Goal: Browse casually

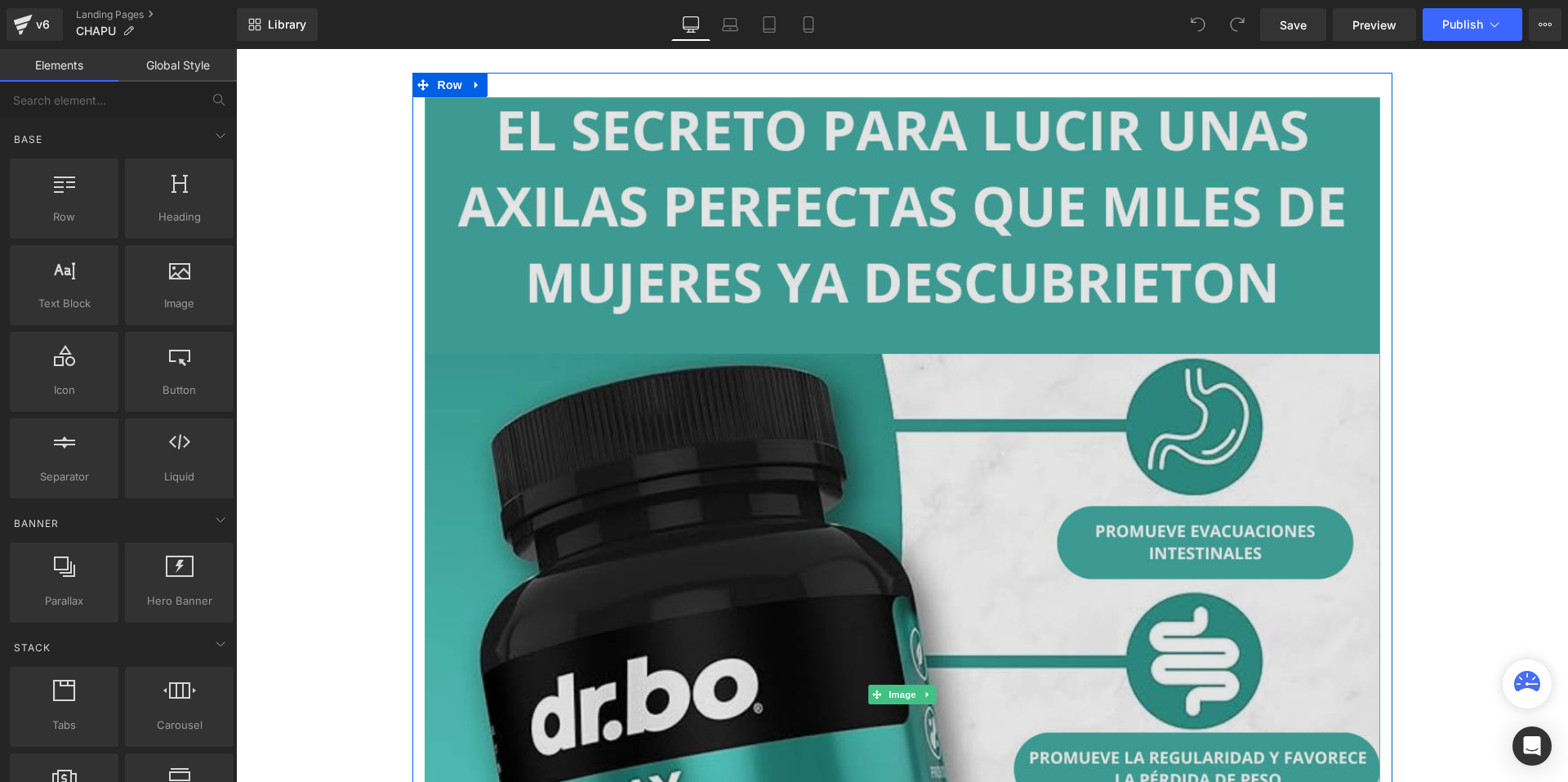
click at [885, 259] on img at bounding box center [902, 694] width 955 height 1196
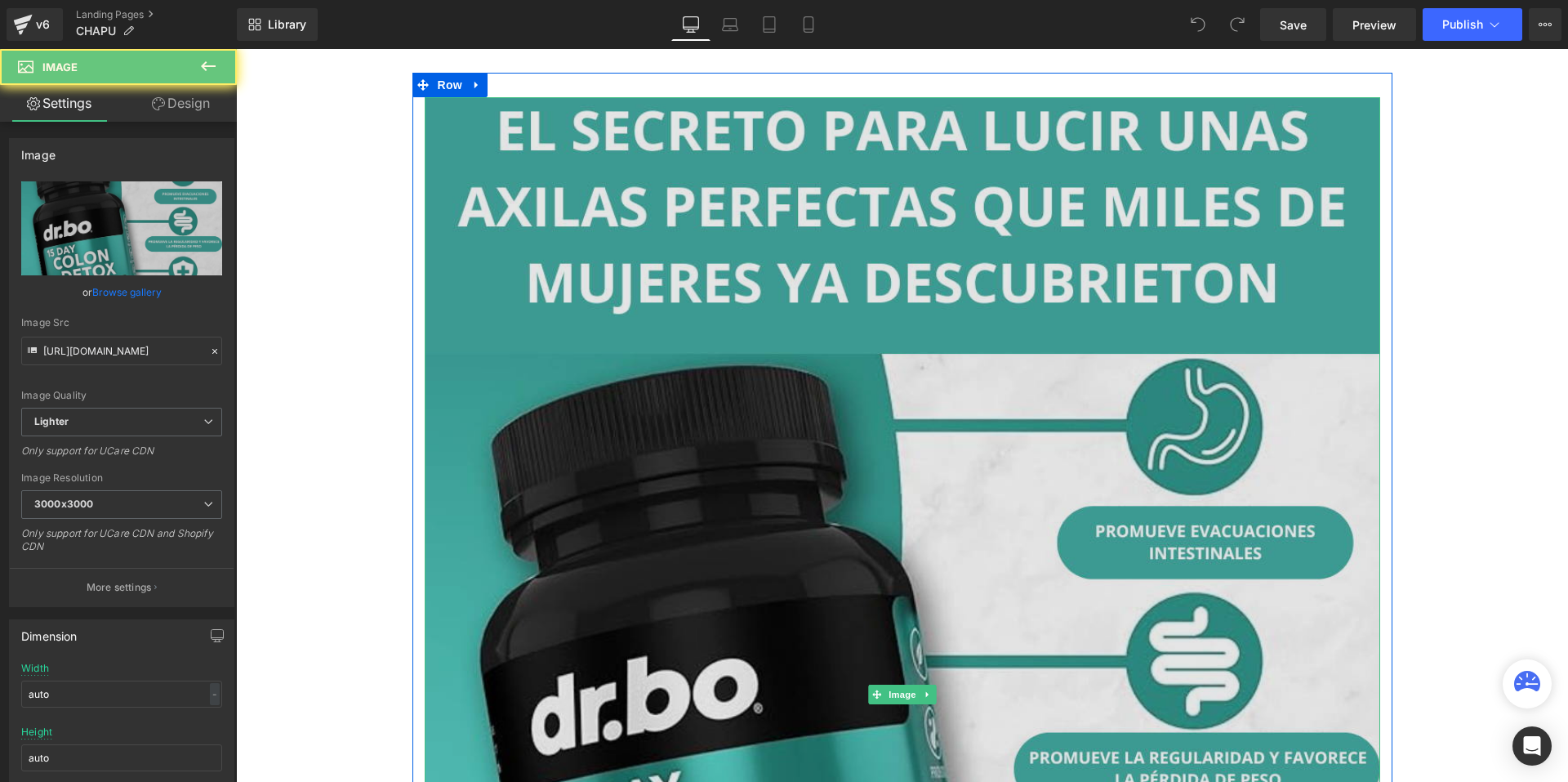
drag, startPoint x: 950, startPoint y: 300, endPoint x: 1049, endPoint y: 528, distance: 248.6
click at [1055, 533] on img at bounding box center [902, 694] width 955 height 1196
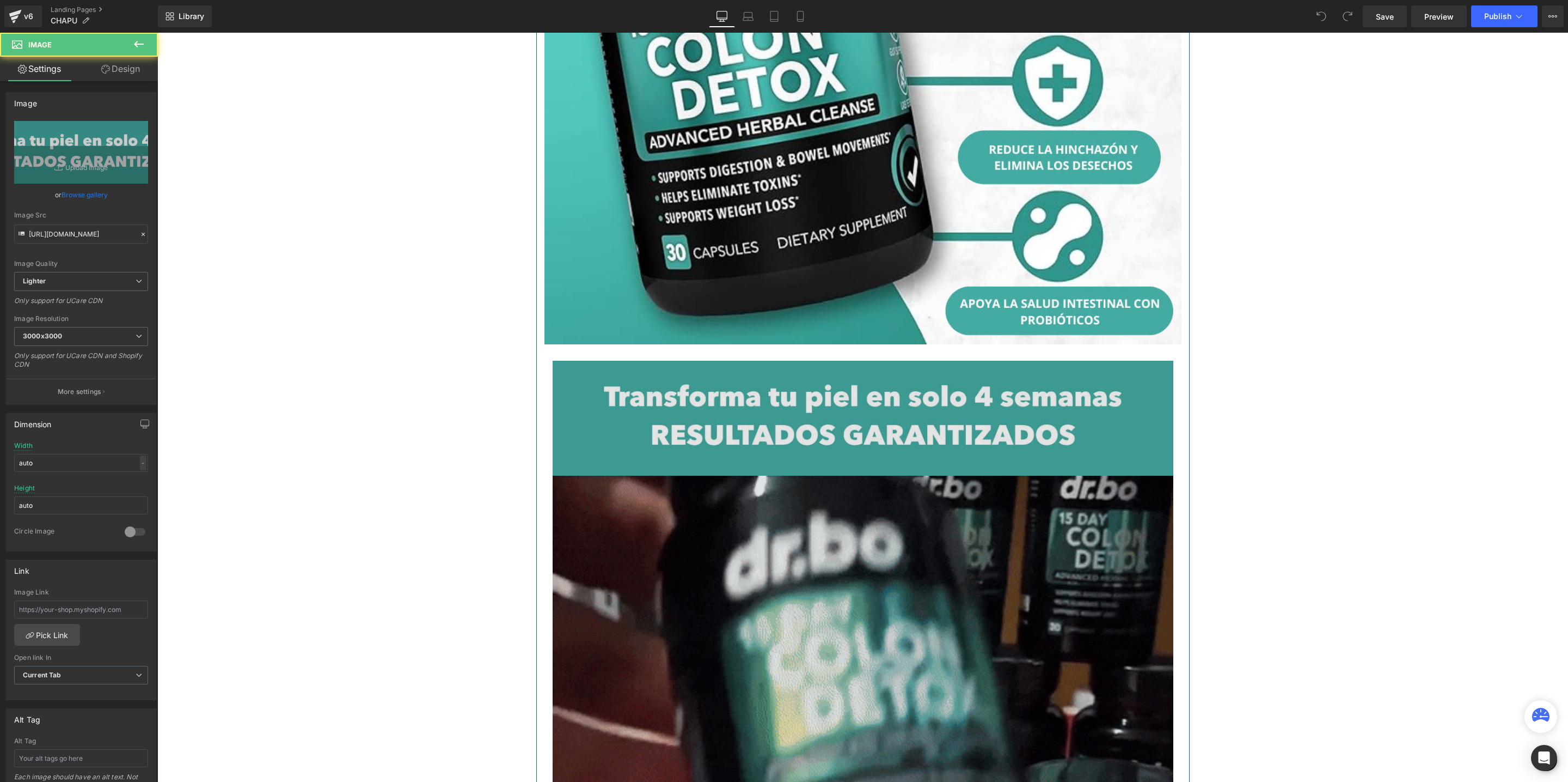
click at [998, 466] on img at bounding box center [863, 418] width 621 height 115
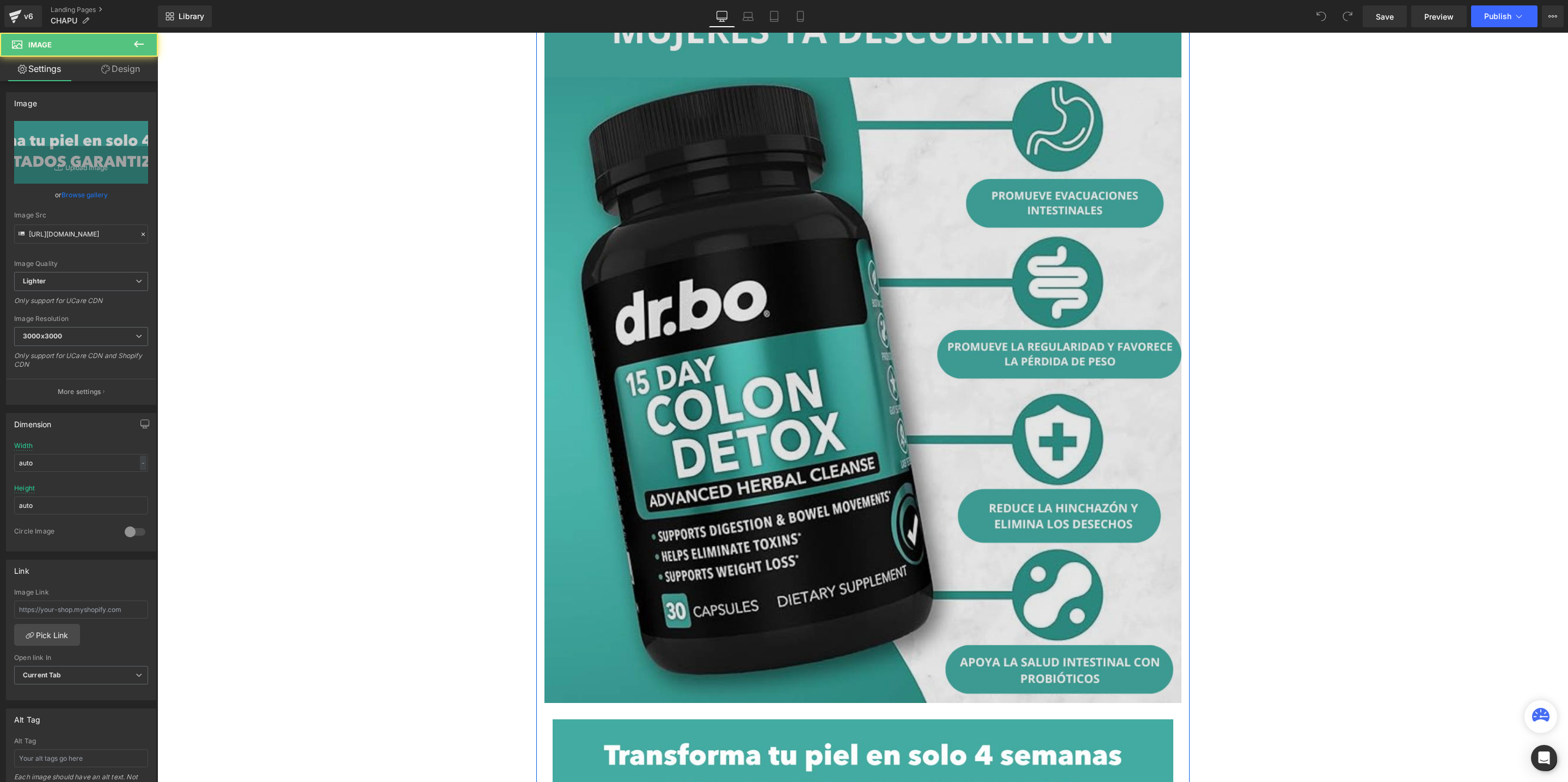
click at [958, 456] on img at bounding box center [863, 305] width 637 height 797
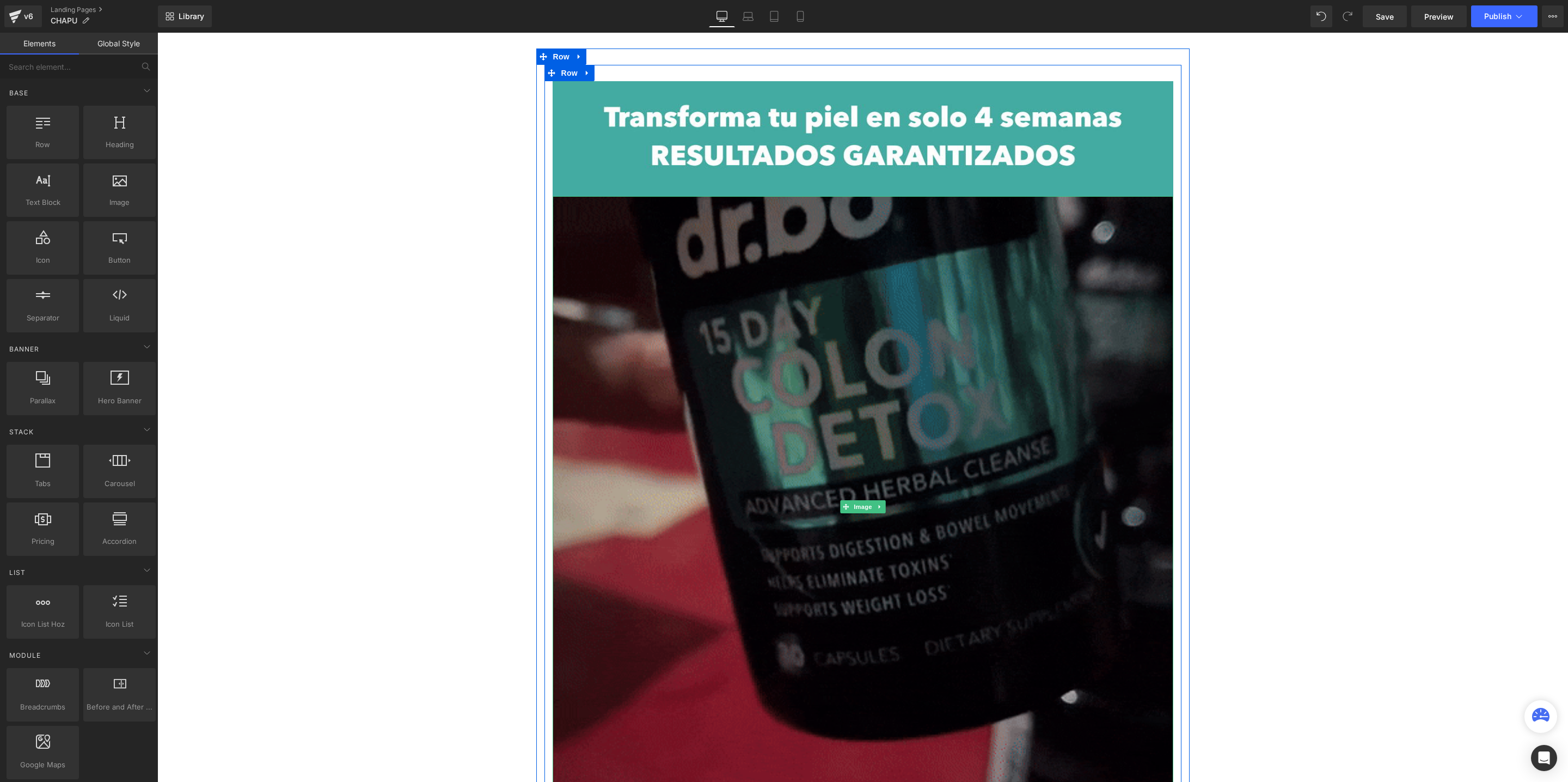
click at [896, 521] on img at bounding box center [863, 507] width 621 height 621
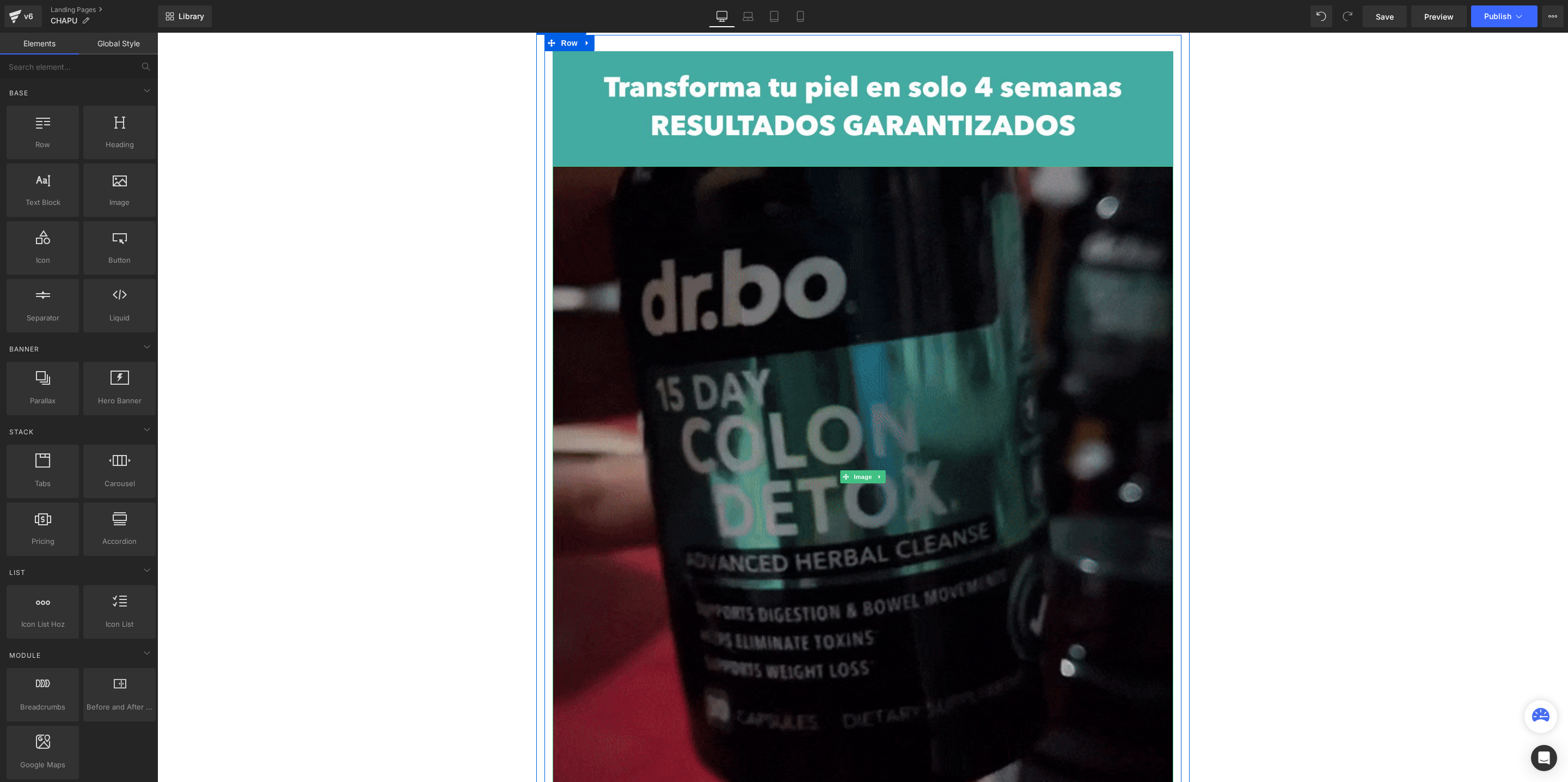
scroll to position [82, 0]
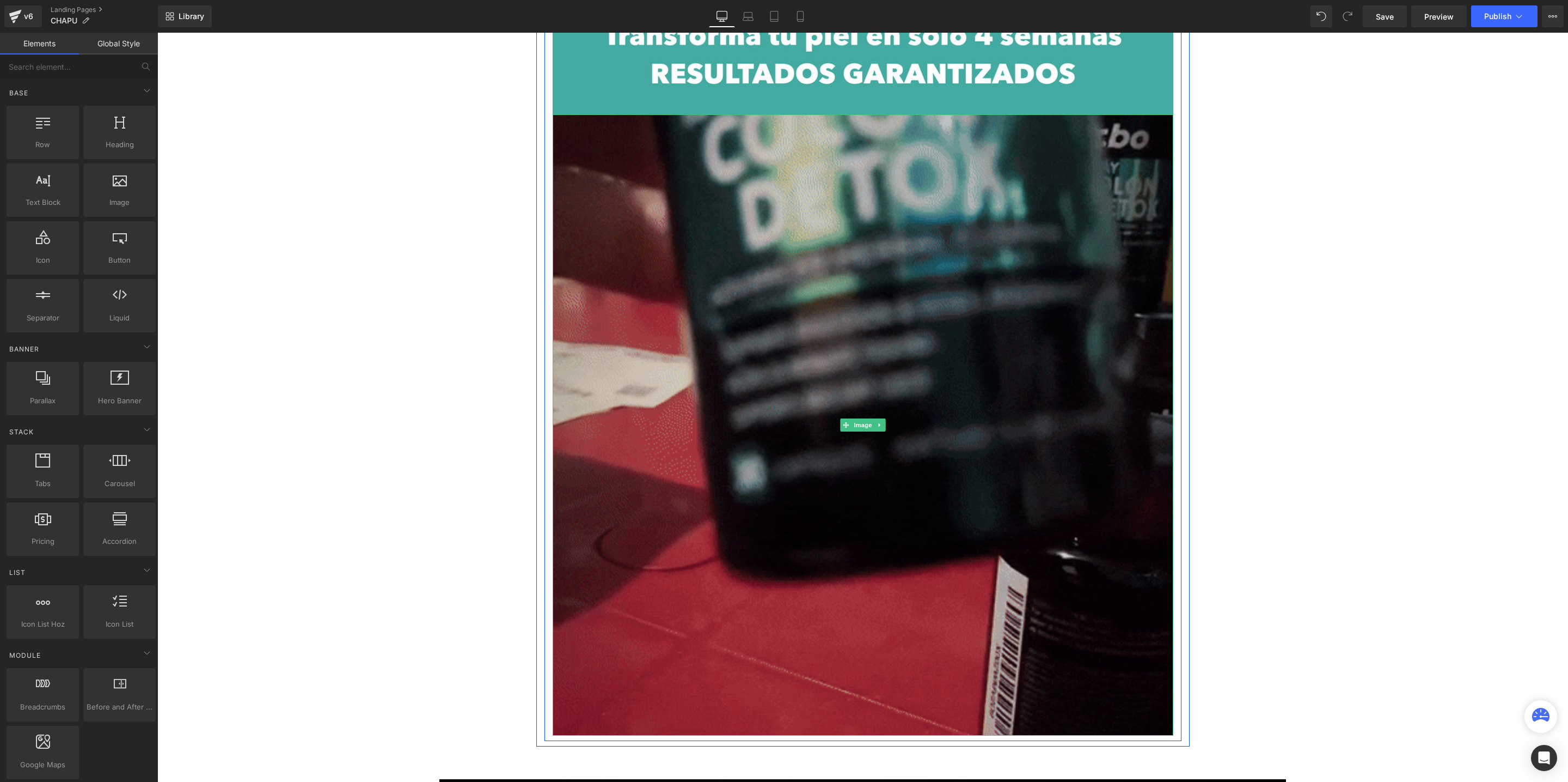
click at [726, 471] on img at bounding box center [863, 425] width 621 height 621
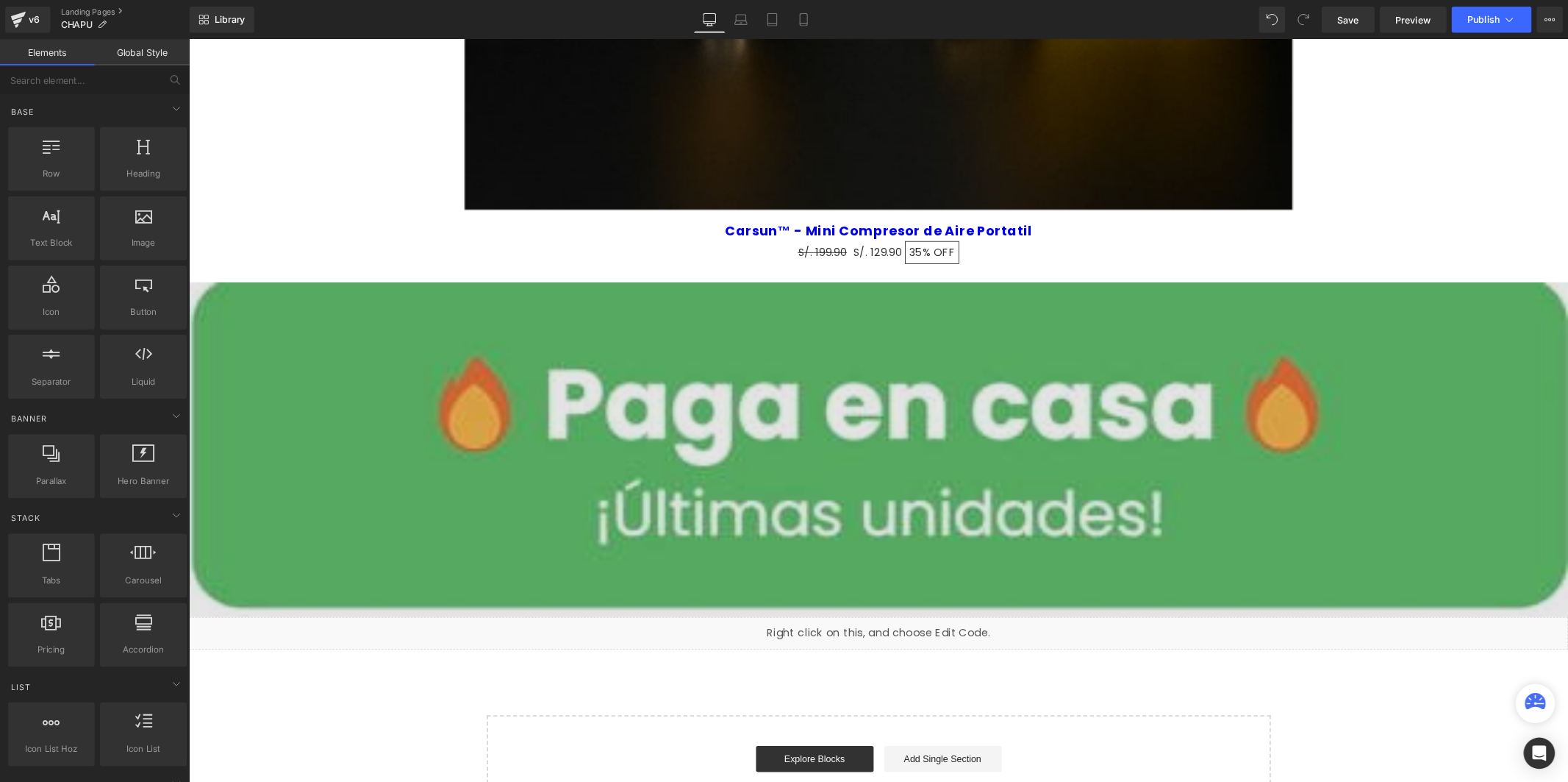
scroll to position [1261, 0]
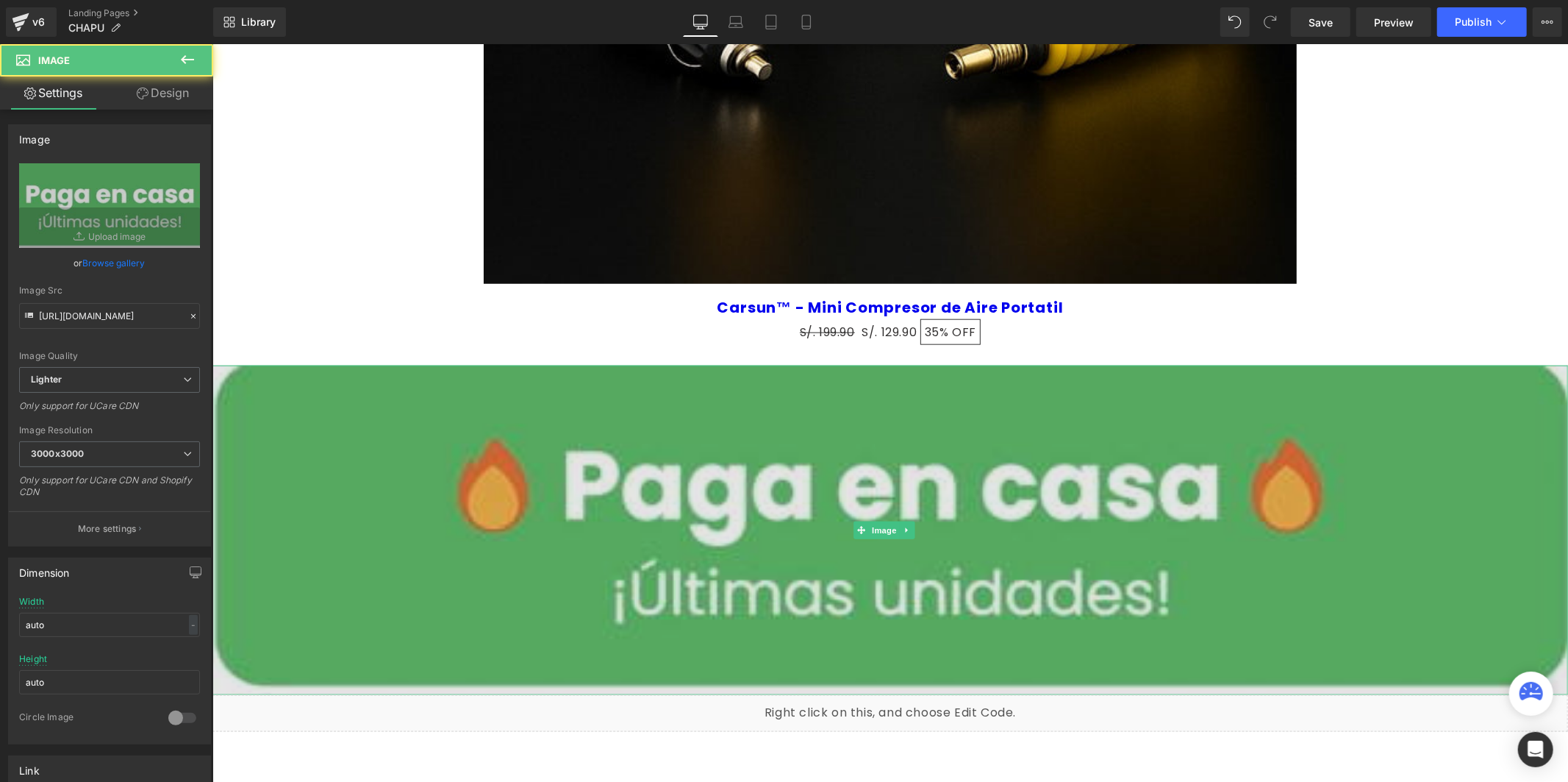
click at [885, 497] on img at bounding box center [889, 530] width 1355 height 330
click at [868, 461] on img at bounding box center [889, 530] width 1355 height 330
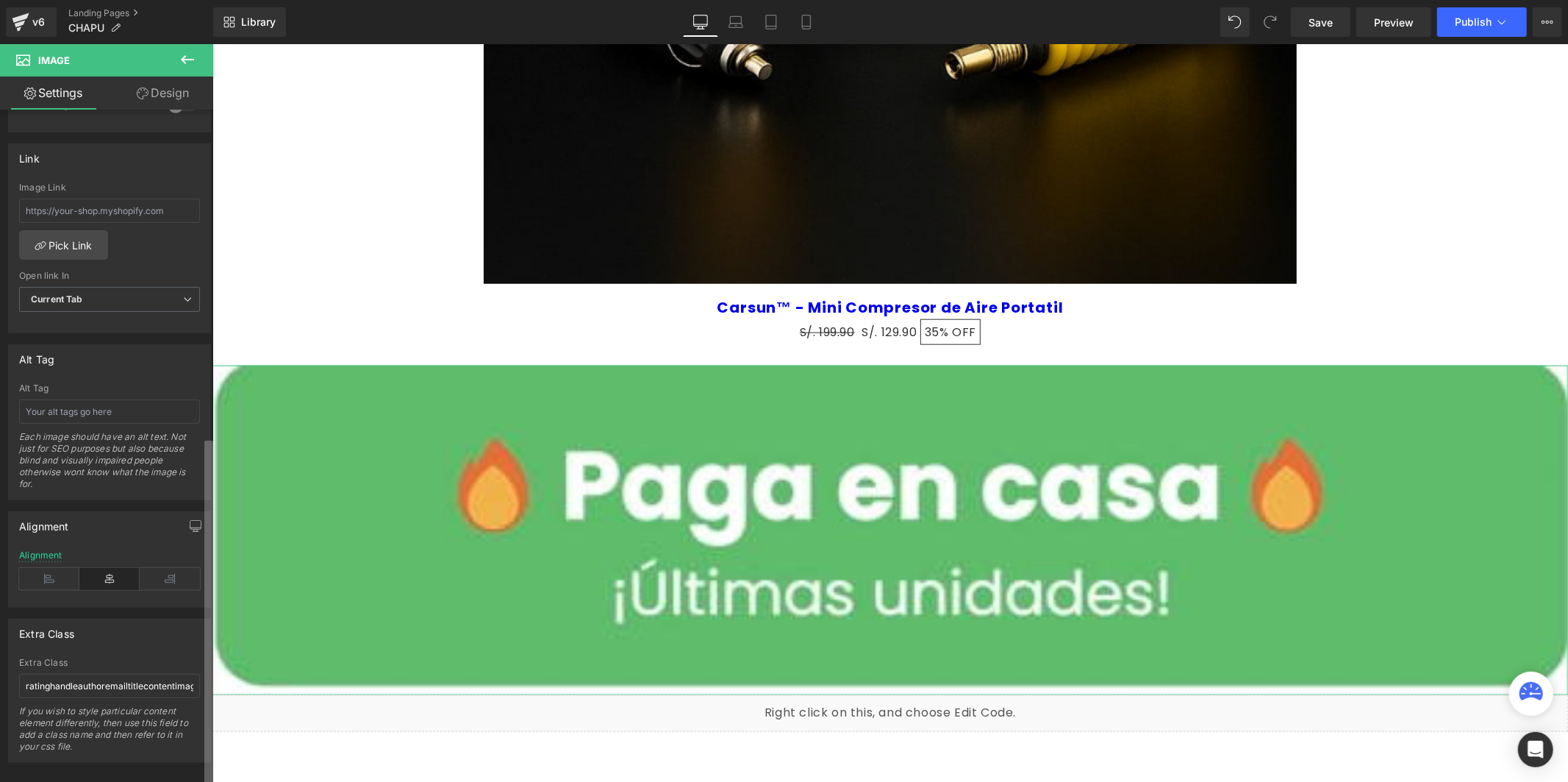
scroll to position [635, 0]
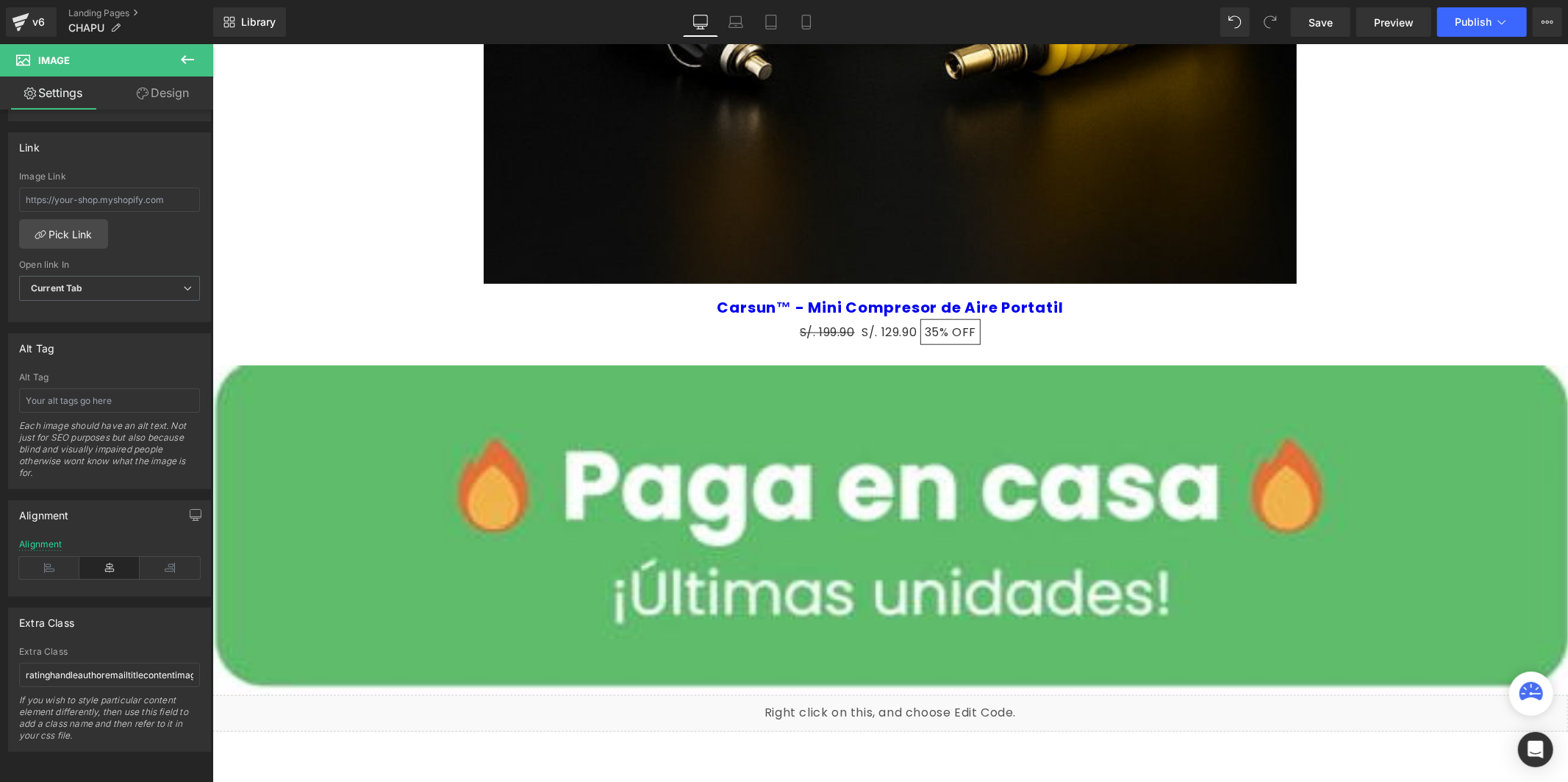
click at [373, 530] on div at bounding box center [889, 549] width 1355 height 1012
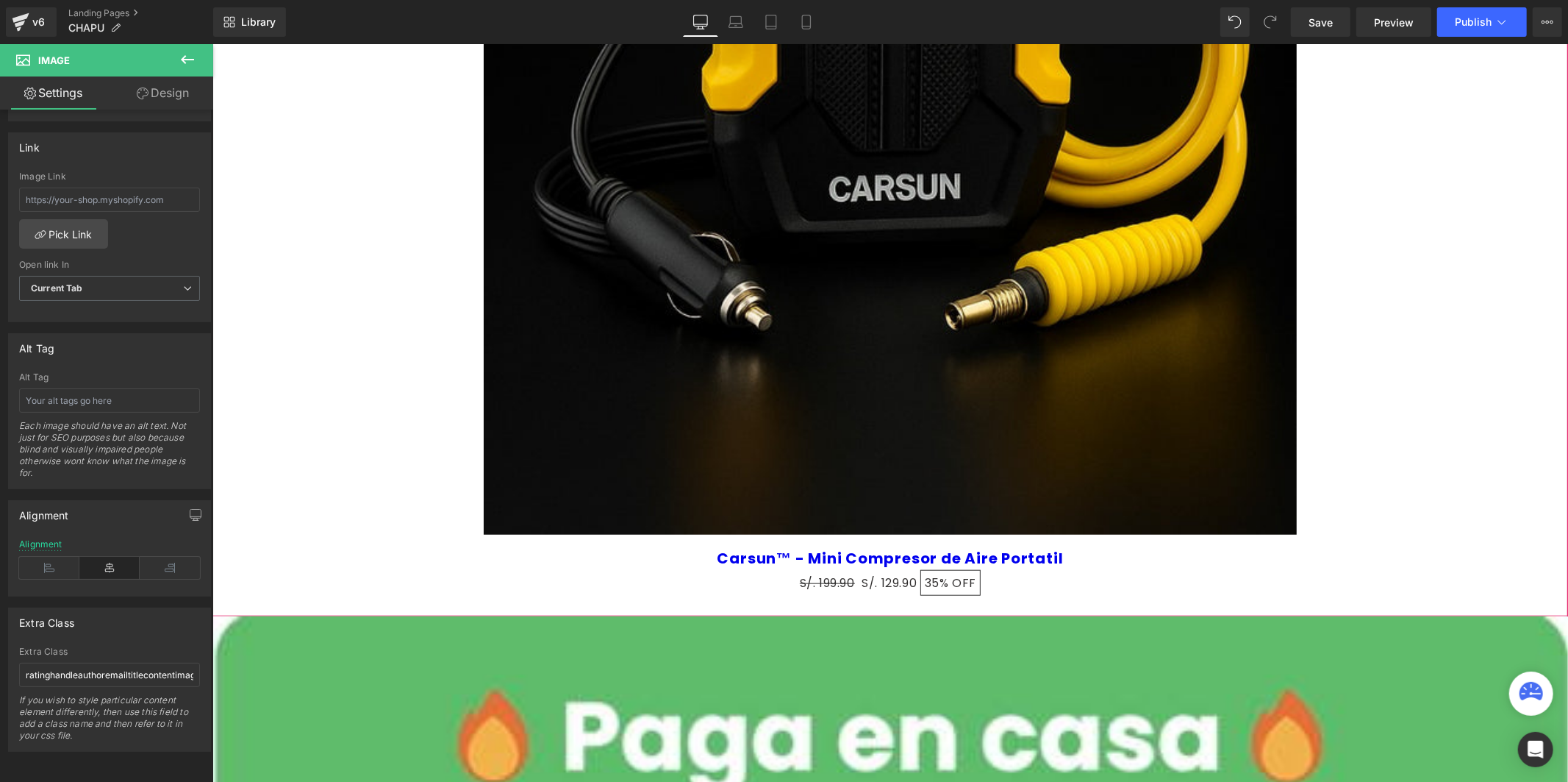
scroll to position [1016, 0]
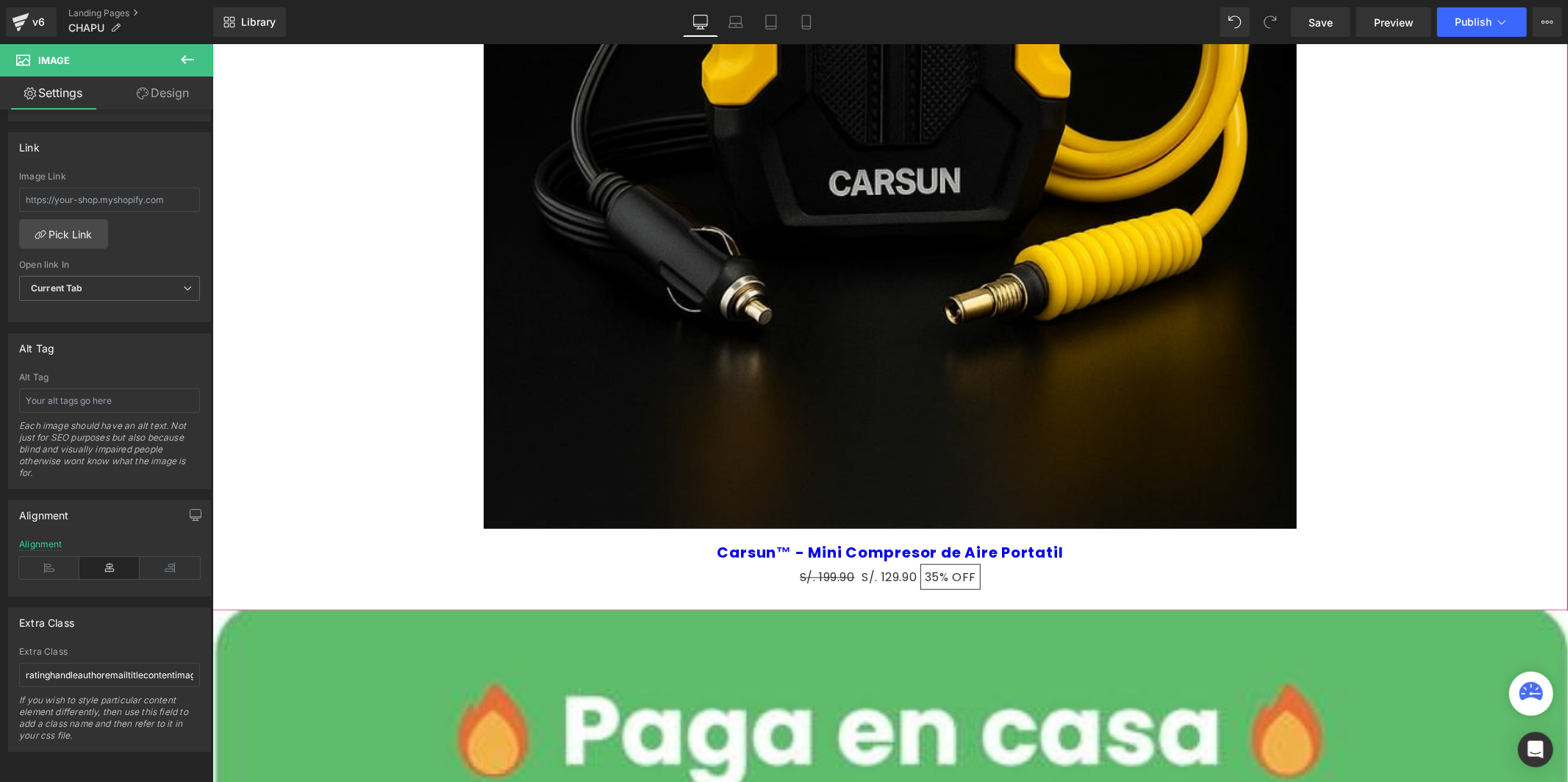
drag, startPoint x: 863, startPoint y: 521, endPoint x: 862, endPoint y: 533, distance: 12.0
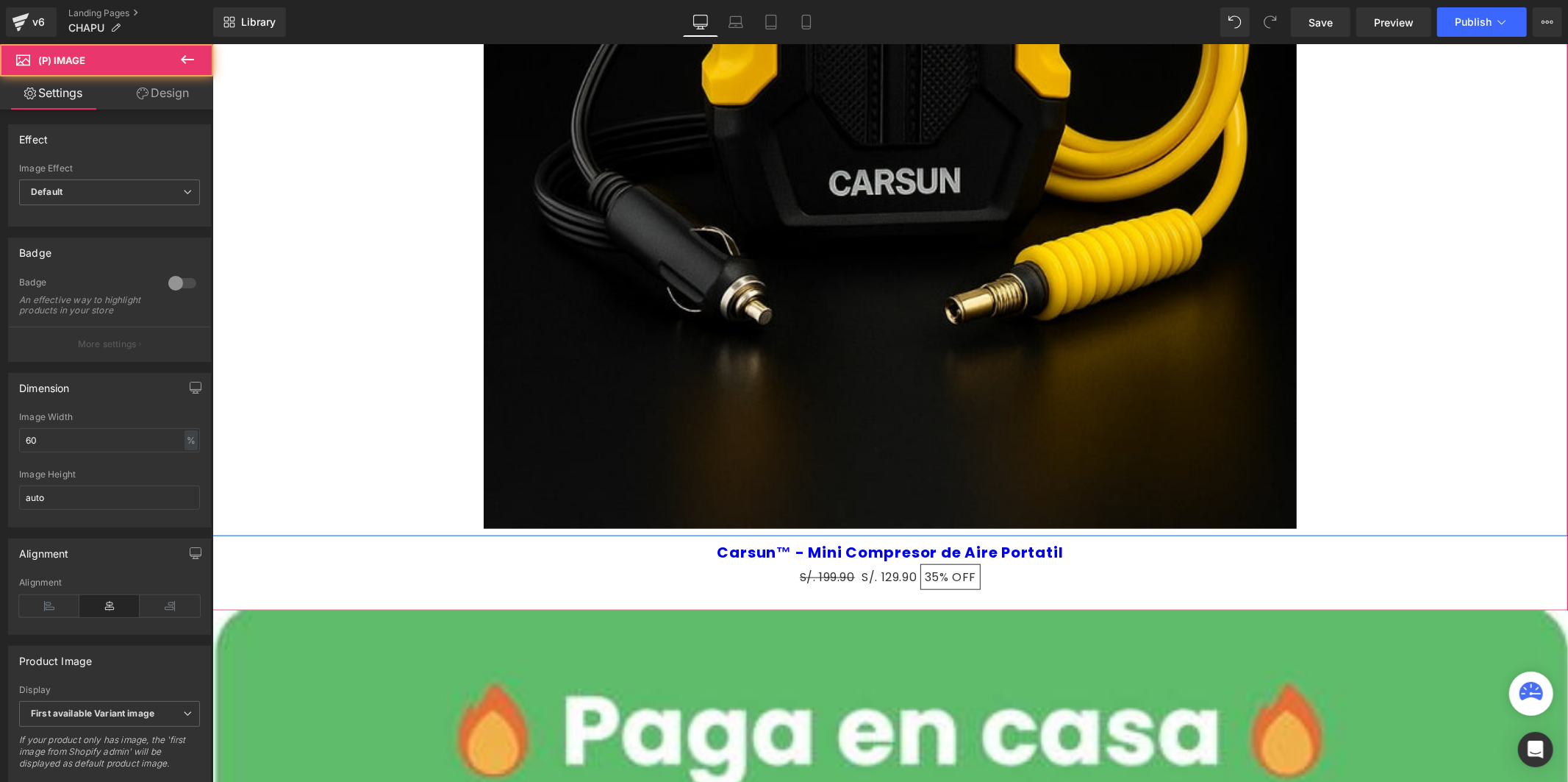
click at [862, 553] on div "Carsun™ - Mini Compresor de Aire Portatil (P) Title" at bounding box center [889, 551] width 1340 height 31
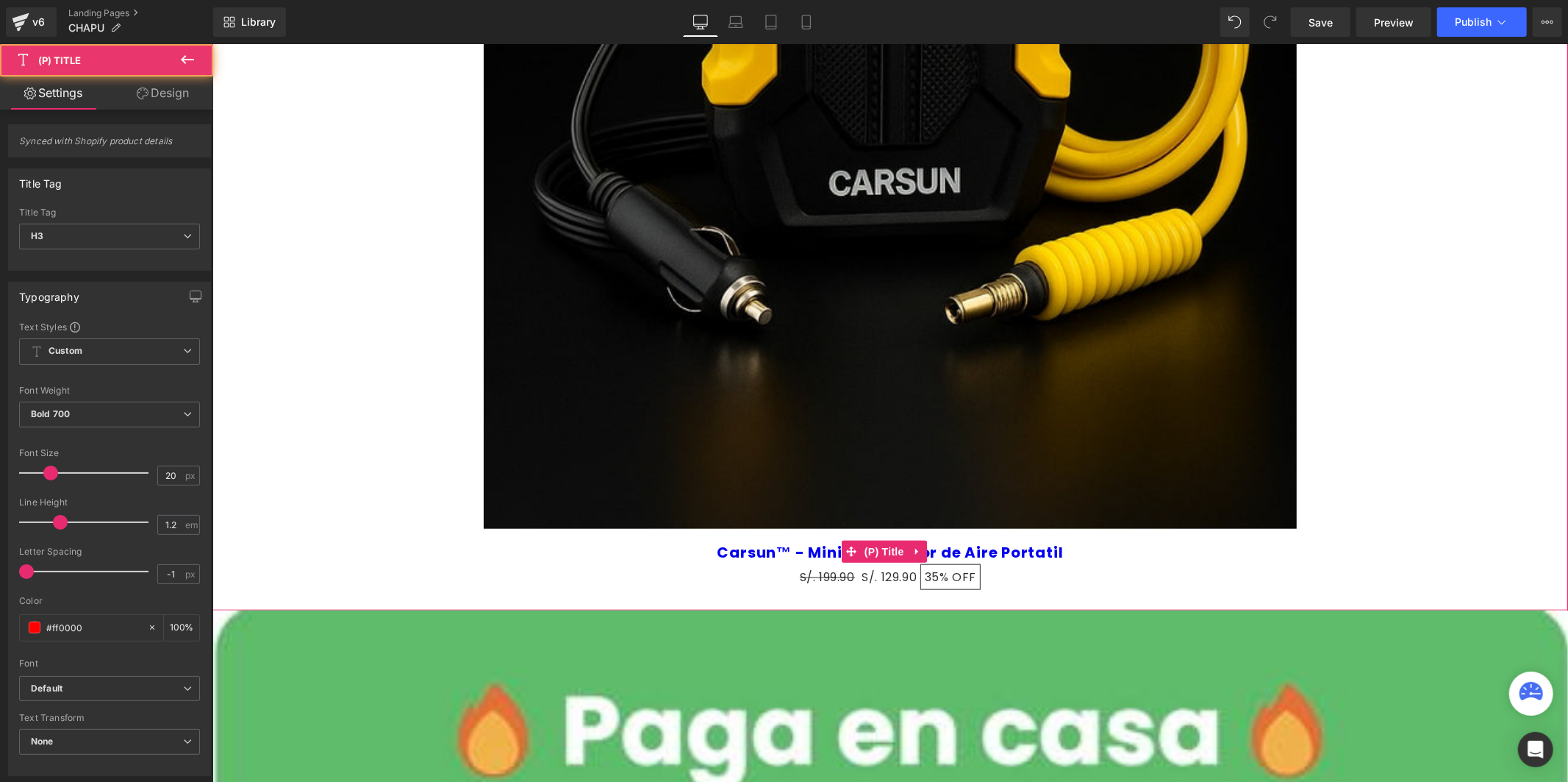
click at [931, 562] on h3 "Carsun™ - Mini Compresor de Aire Portatil" at bounding box center [889, 551] width 1340 height 31
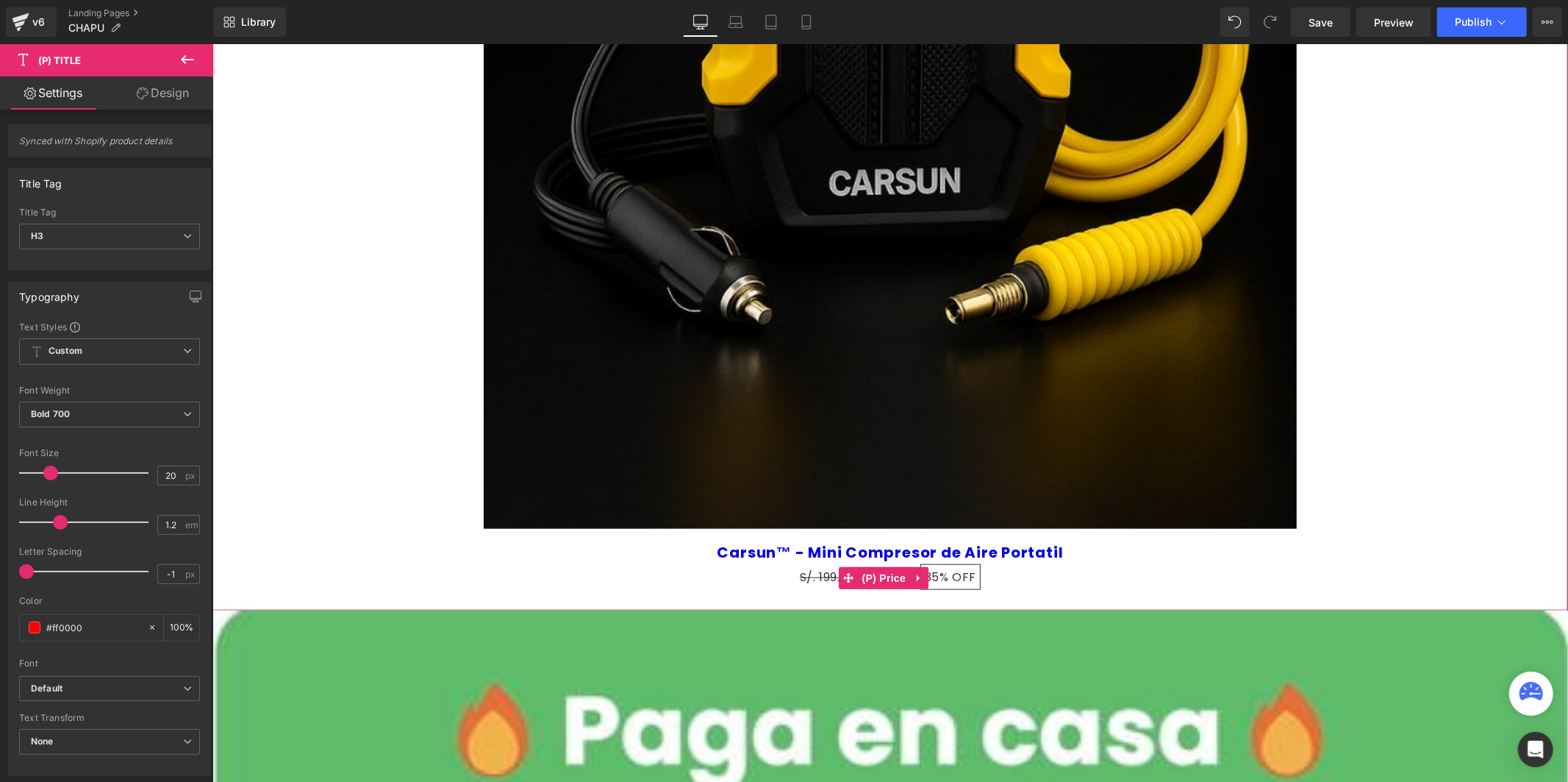
click at [934, 578] on span "35%" at bounding box center [936, 576] width 25 height 17
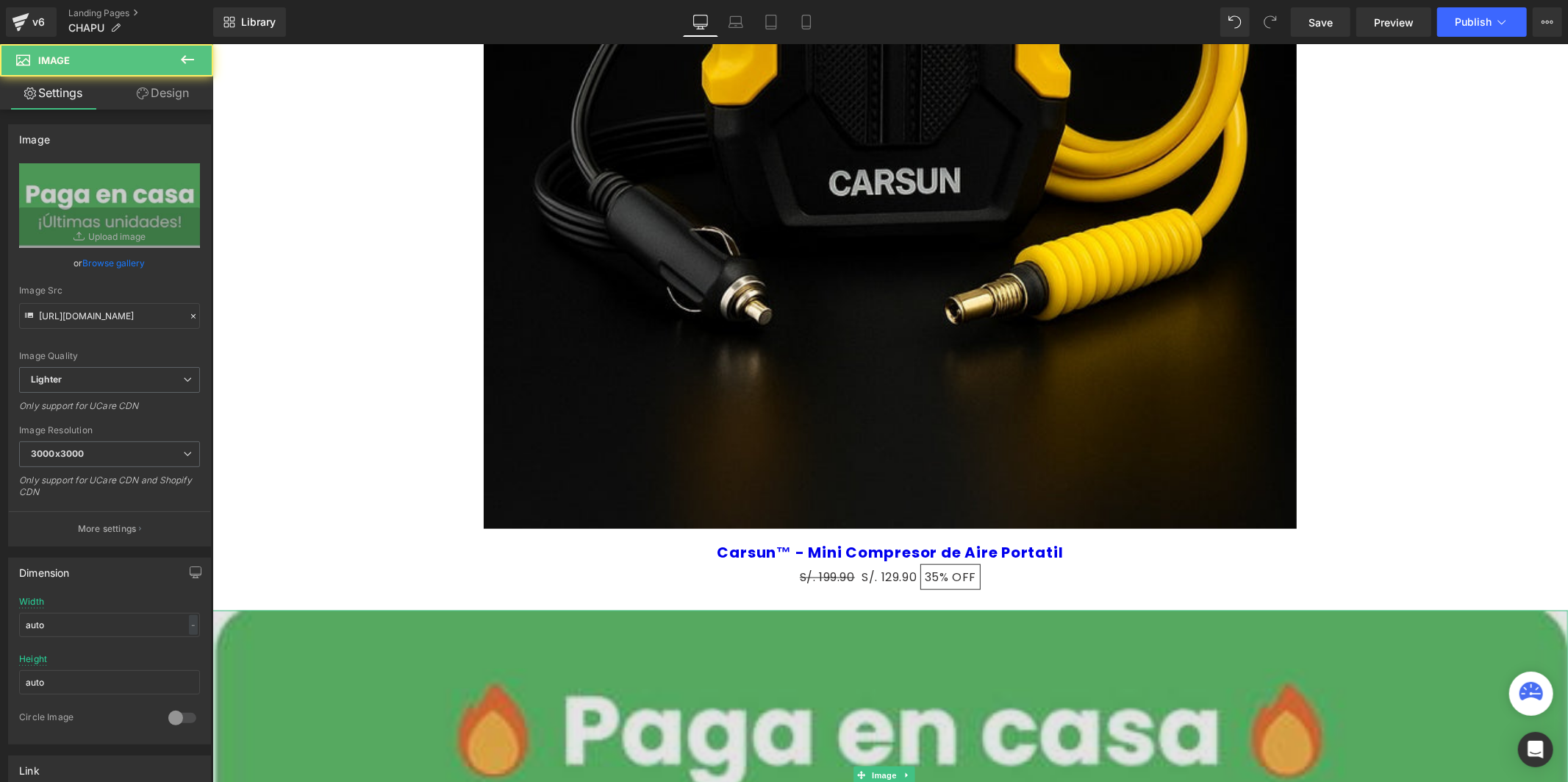
click at [982, 644] on img at bounding box center [889, 774] width 1355 height 330
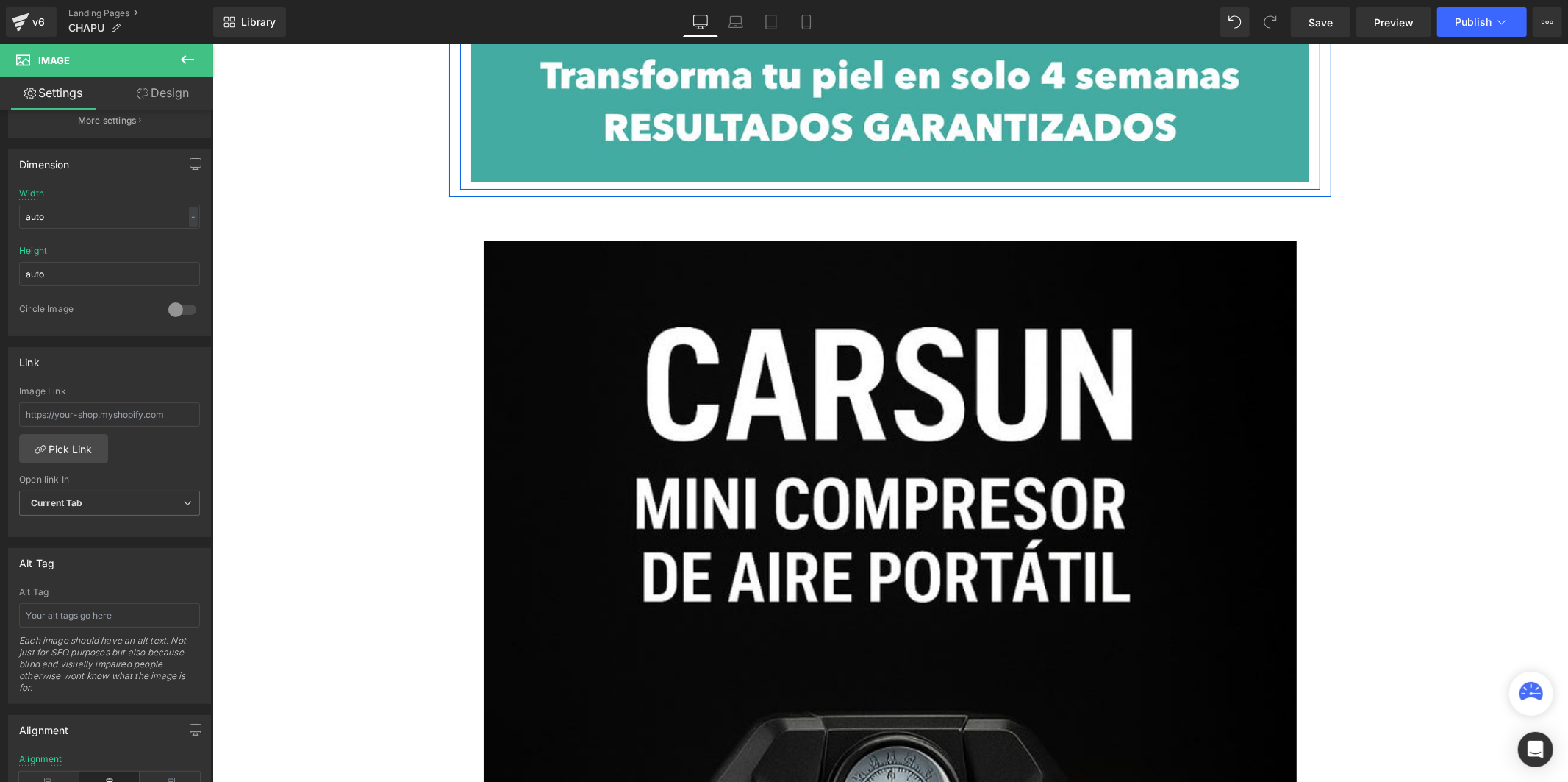
scroll to position [0, 0]
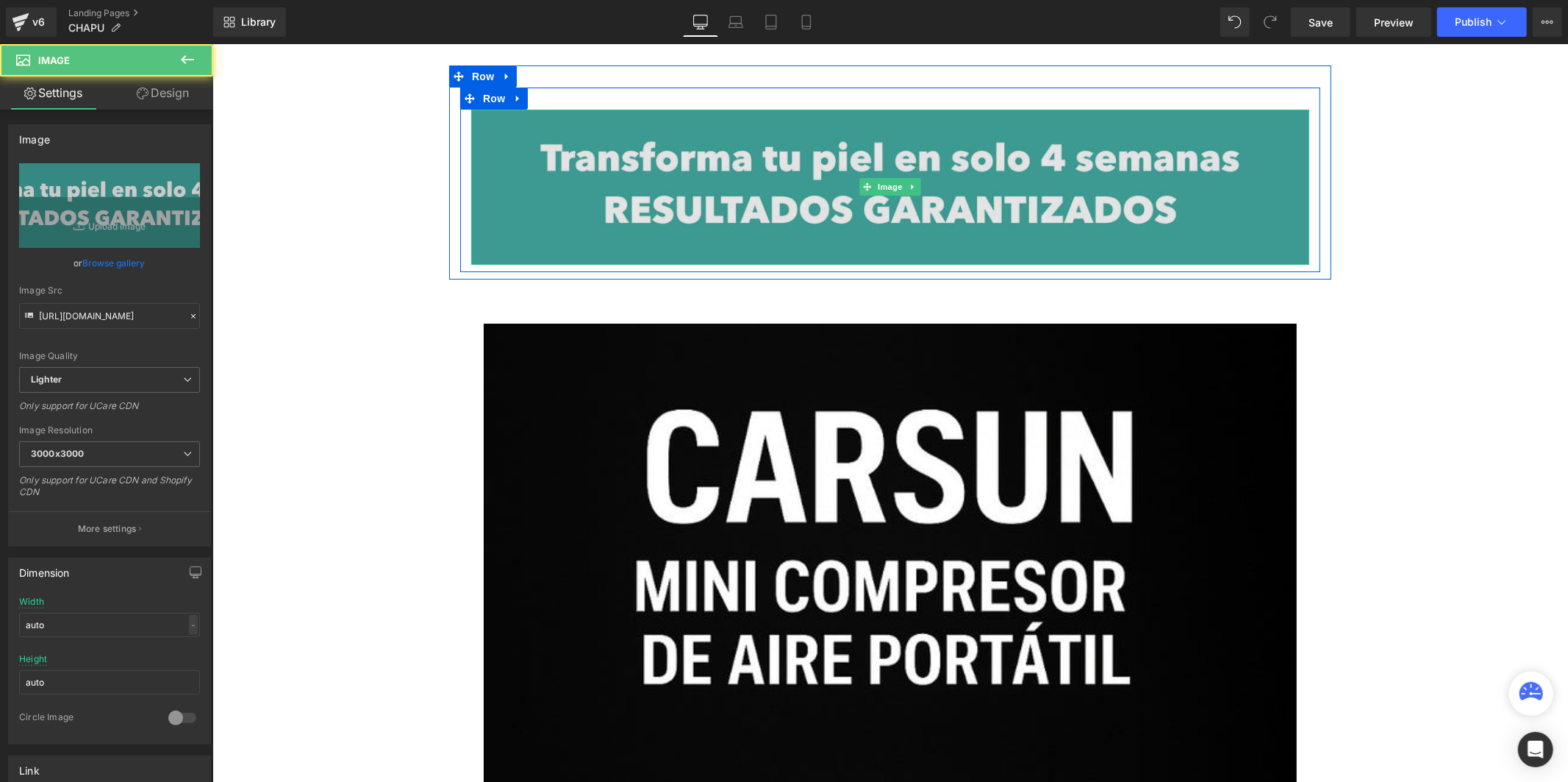
click at [791, 212] on img at bounding box center [889, 186] width 838 height 155
drag, startPoint x: 728, startPoint y: 209, endPoint x: 644, endPoint y: 182, distance: 88.2
